Goal: Task Accomplishment & Management: Manage account settings

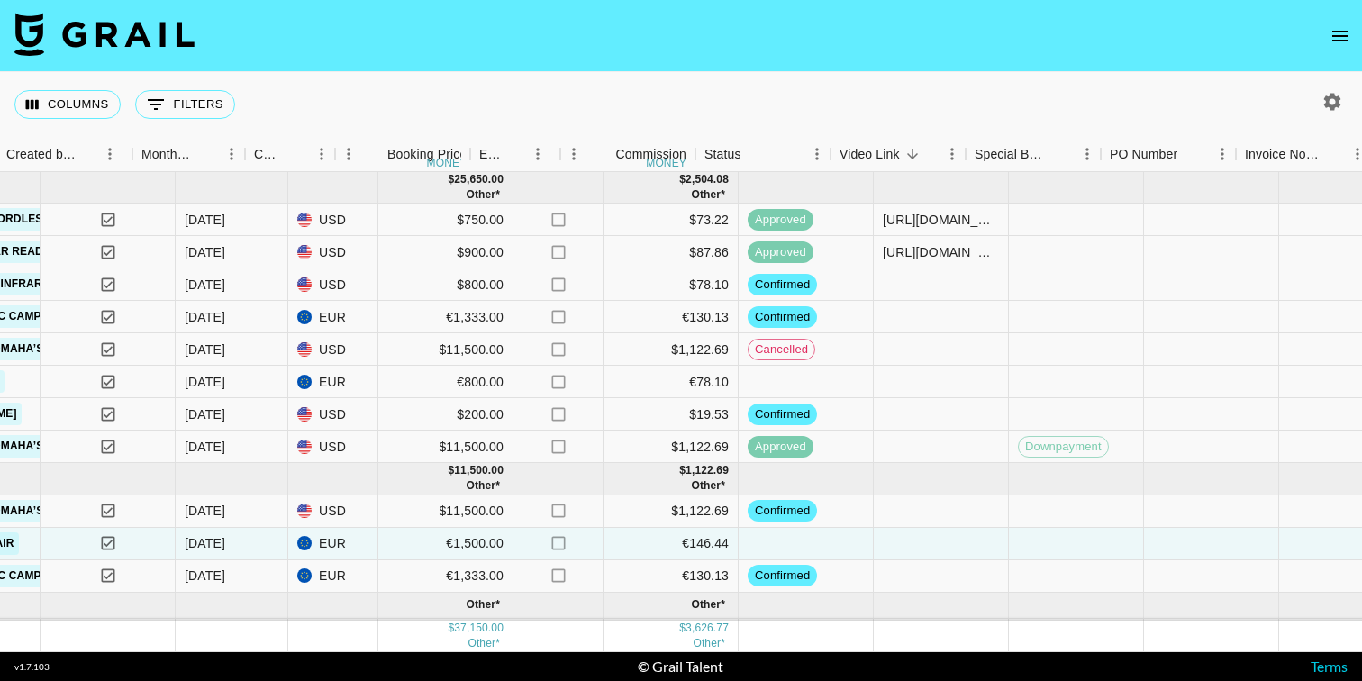
scroll to position [0, 1048]
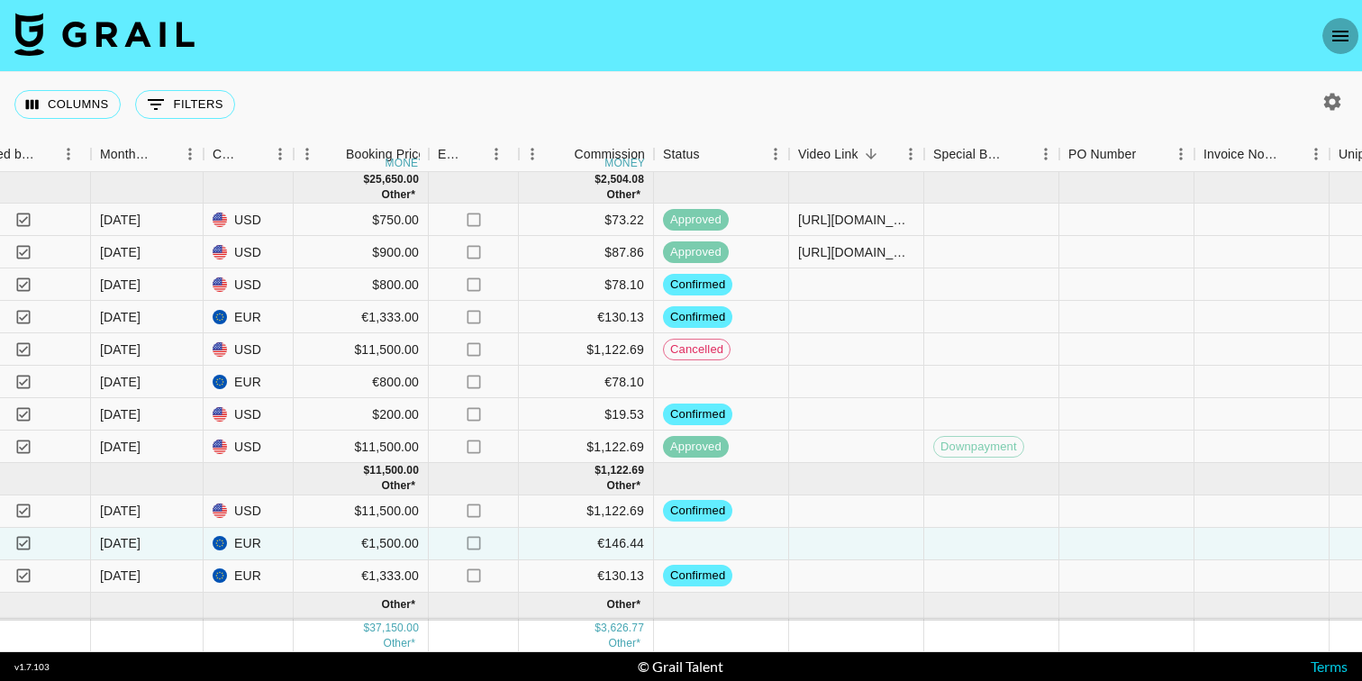
click at [1344, 32] on icon "open drawer" at bounding box center [1340, 36] width 22 height 22
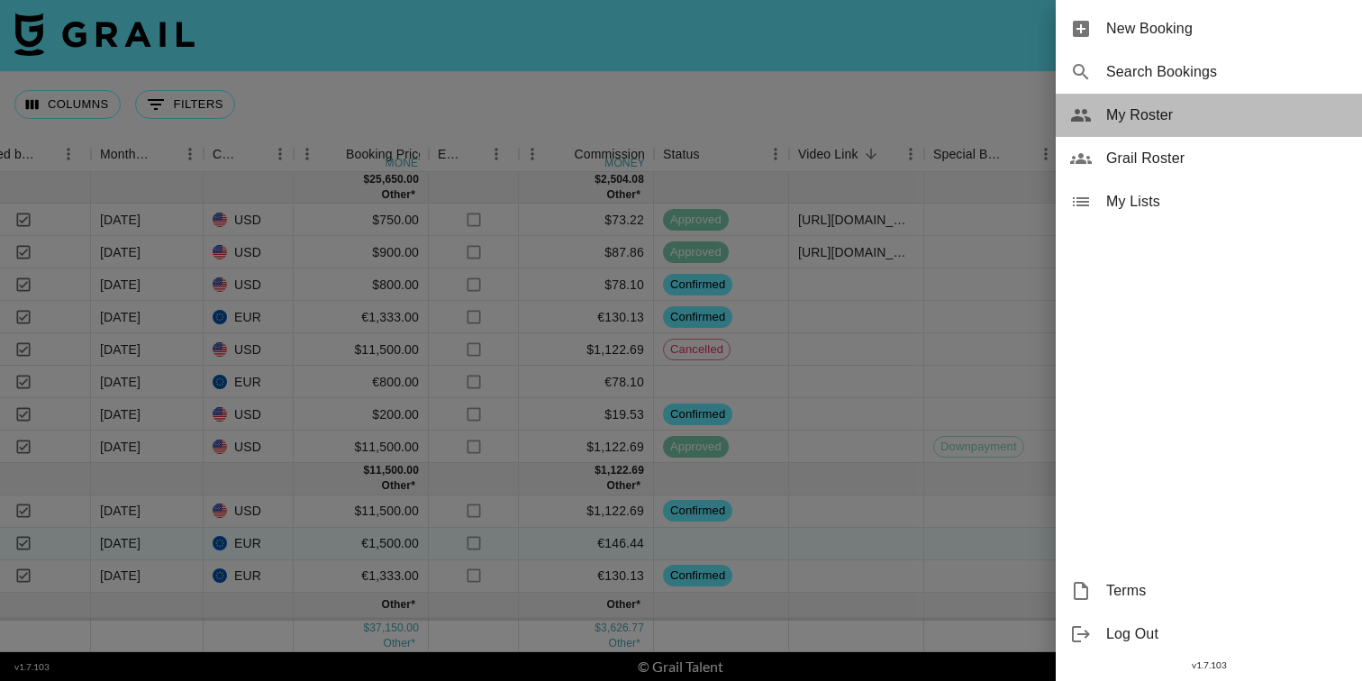
click at [1137, 113] on span "My Roster" at bounding box center [1226, 115] width 241 height 22
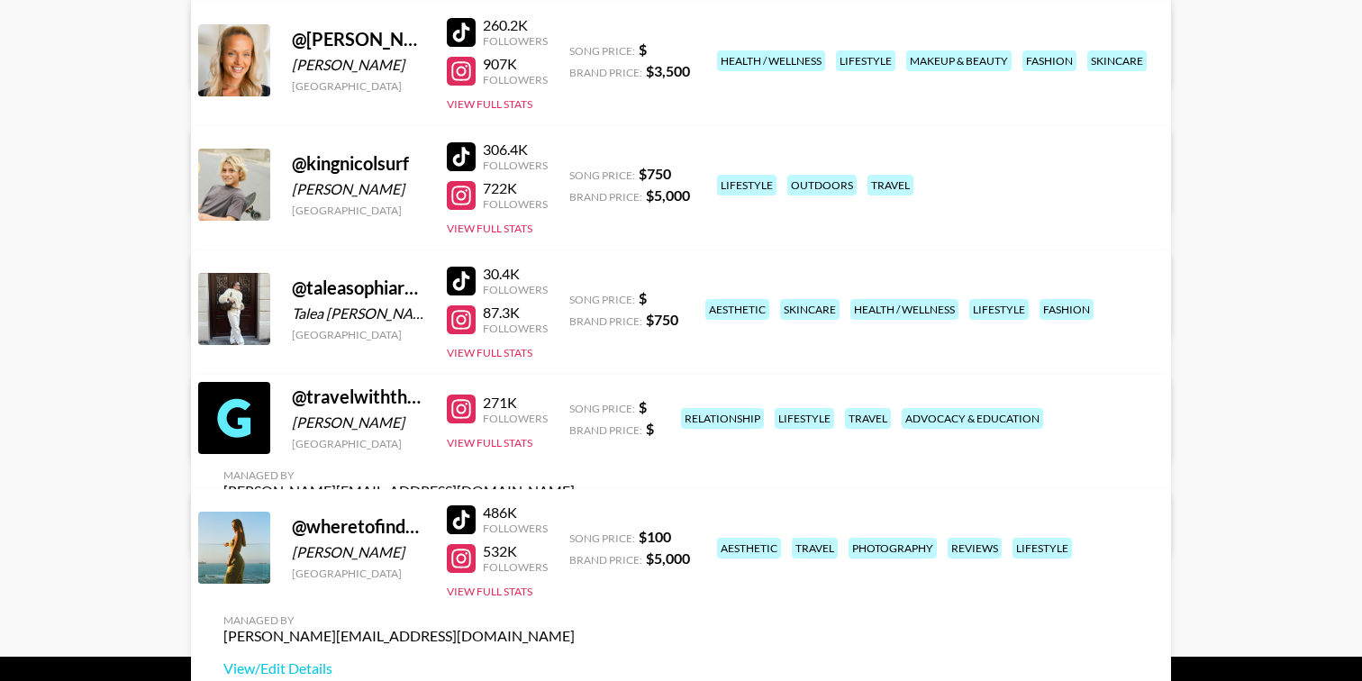
scroll to position [416, 0]
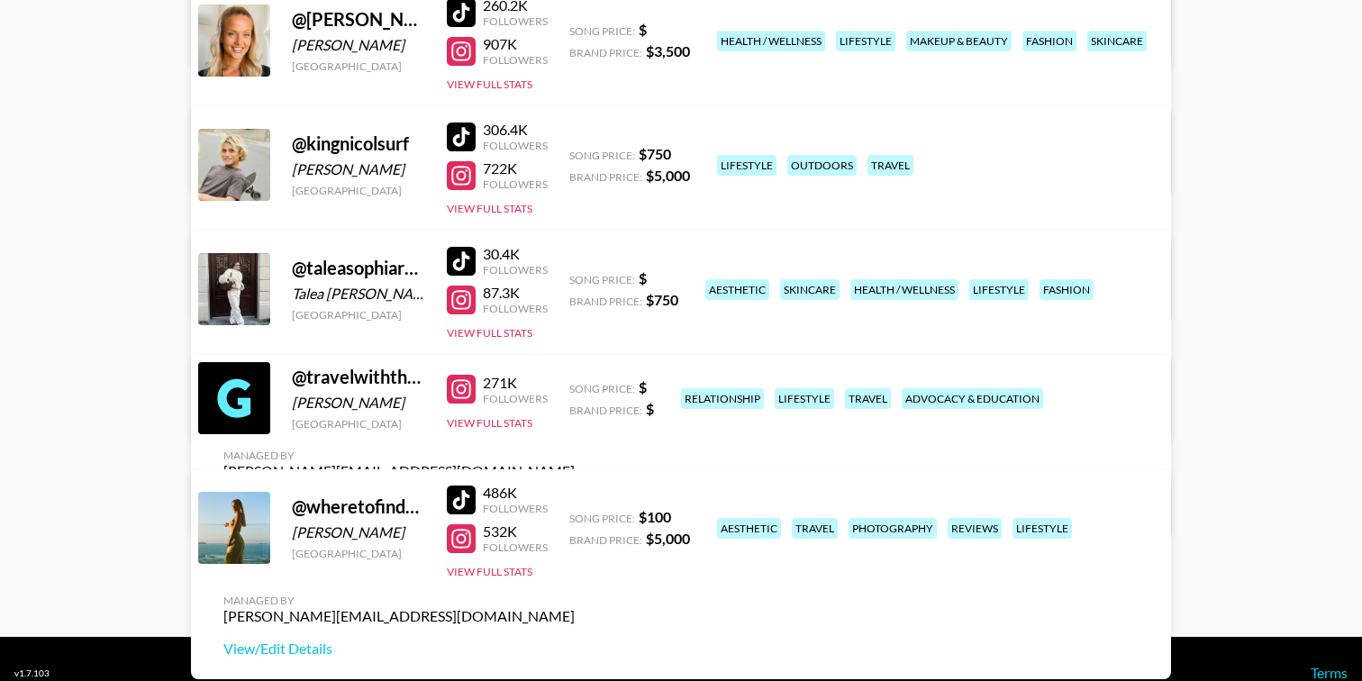
click at [575, 276] on link "View/Edit Details" at bounding box center [398, 285] width 351 height 18
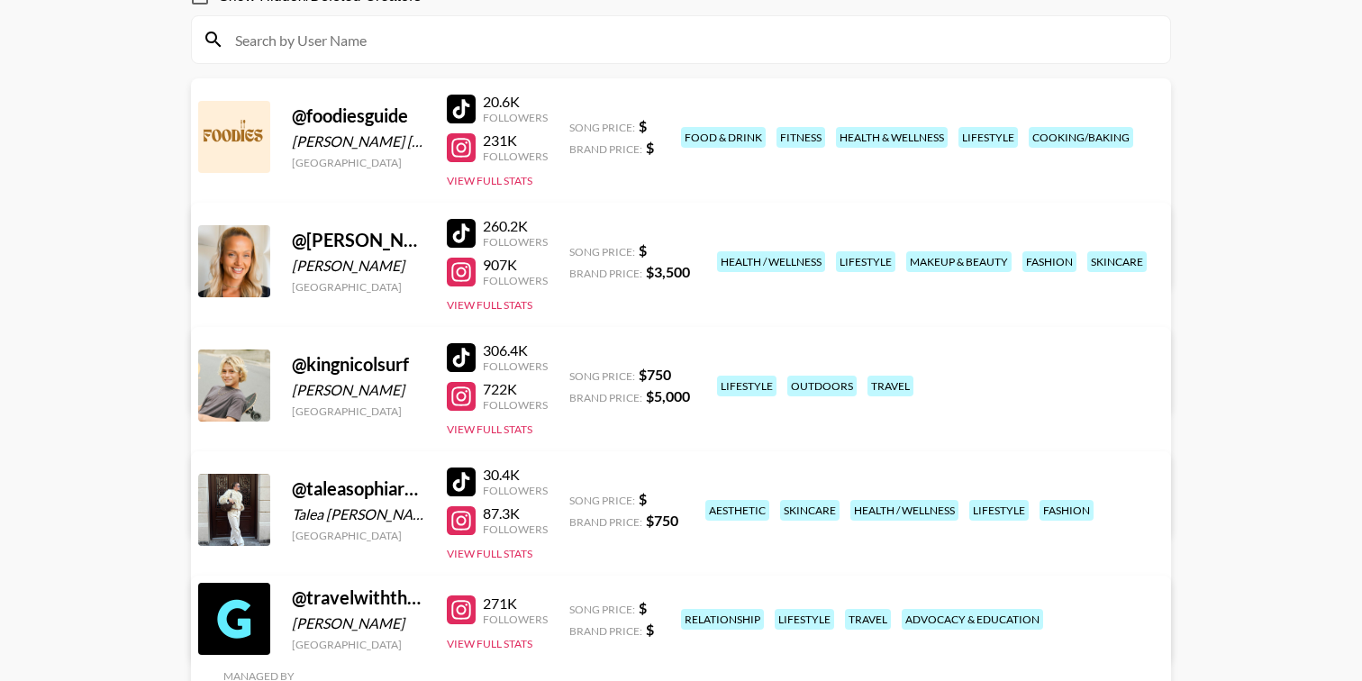
scroll to position [178, 0]
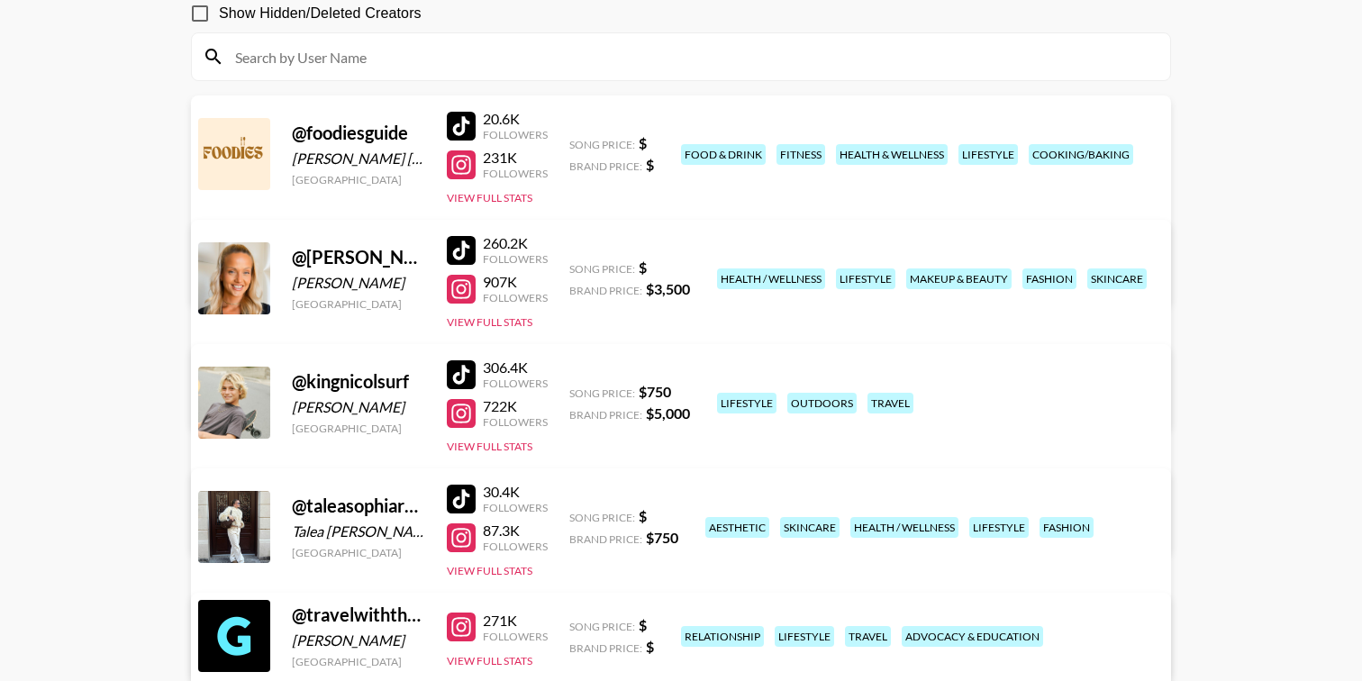
click at [460, 289] on div at bounding box center [461, 289] width 29 height 29
click at [462, 414] on div at bounding box center [461, 413] width 29 height 29
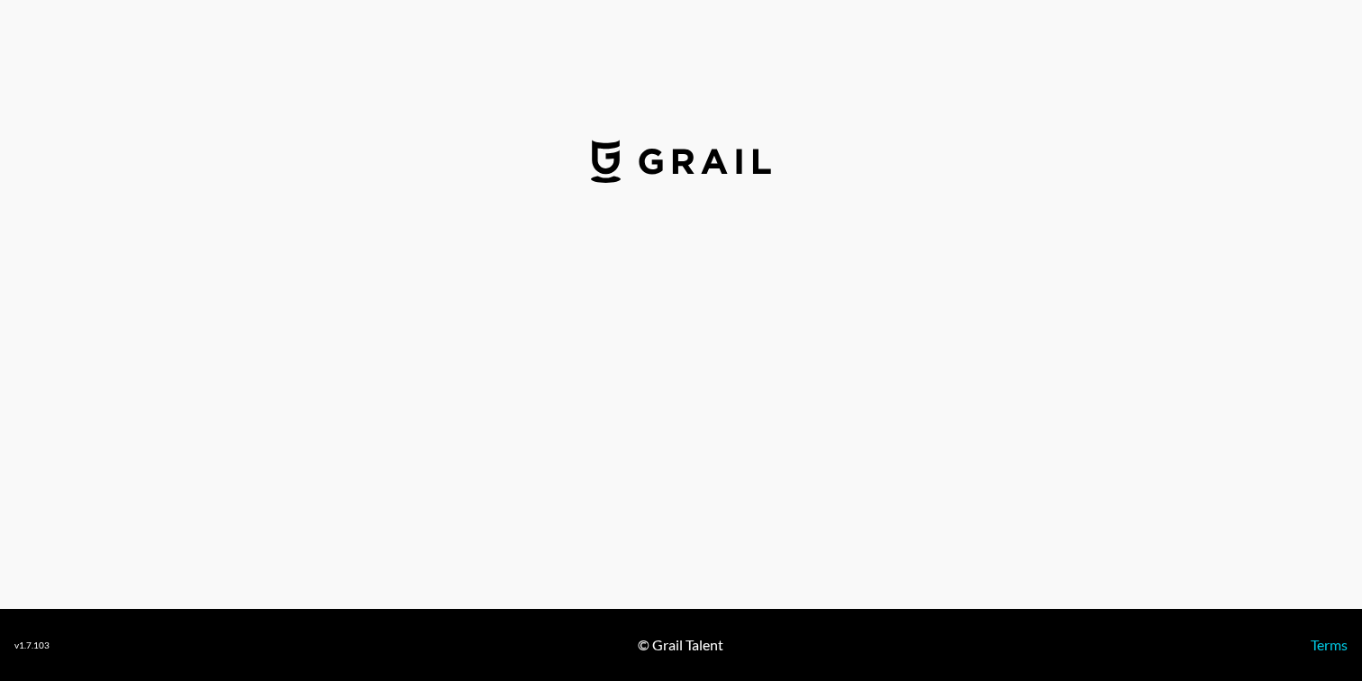
select select "USD"
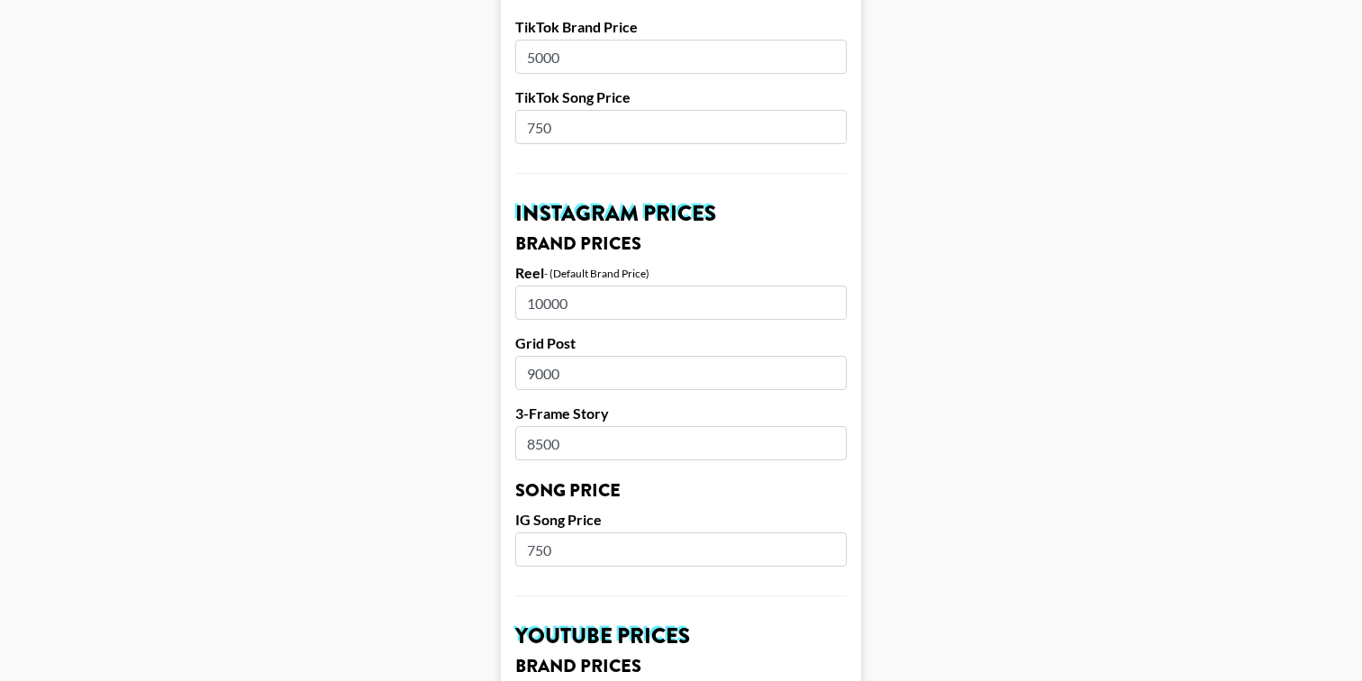
scroll to position [726, 0]
